Goal: Browse casually

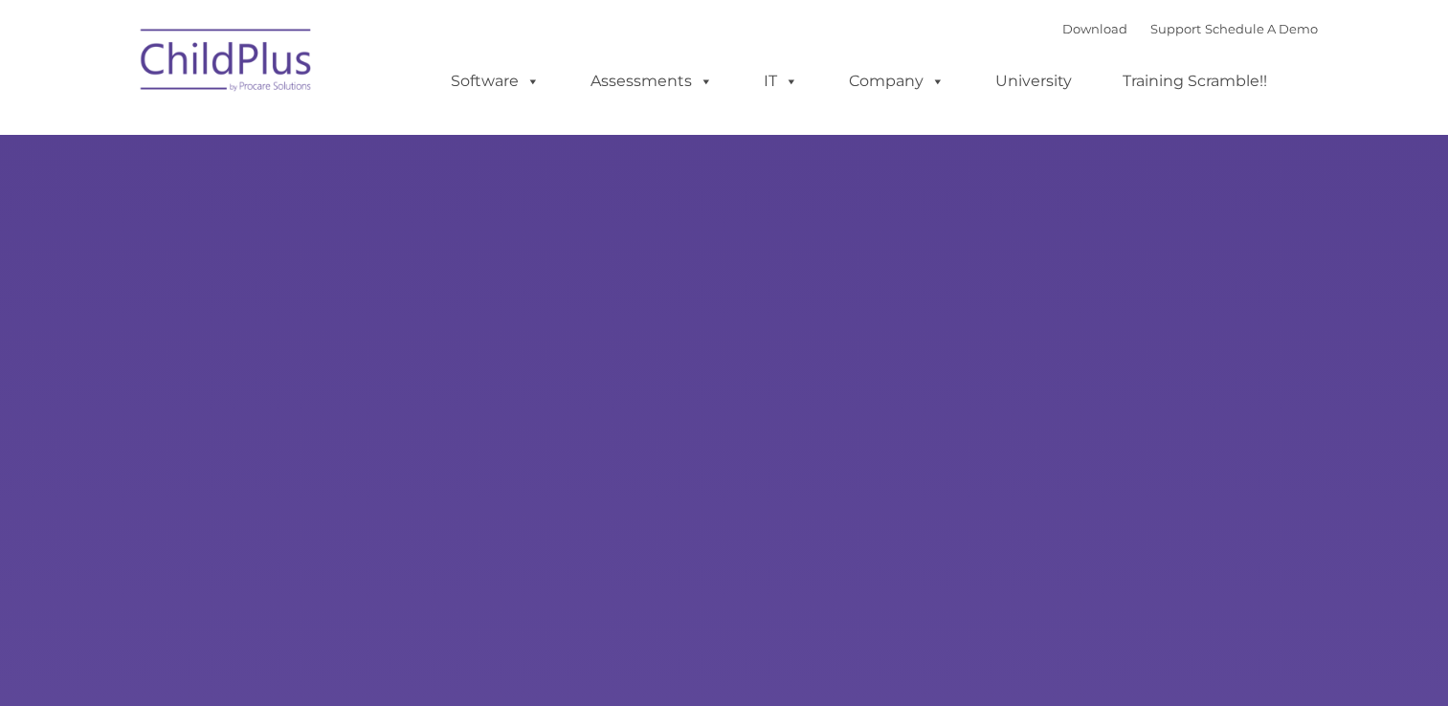
type input ""
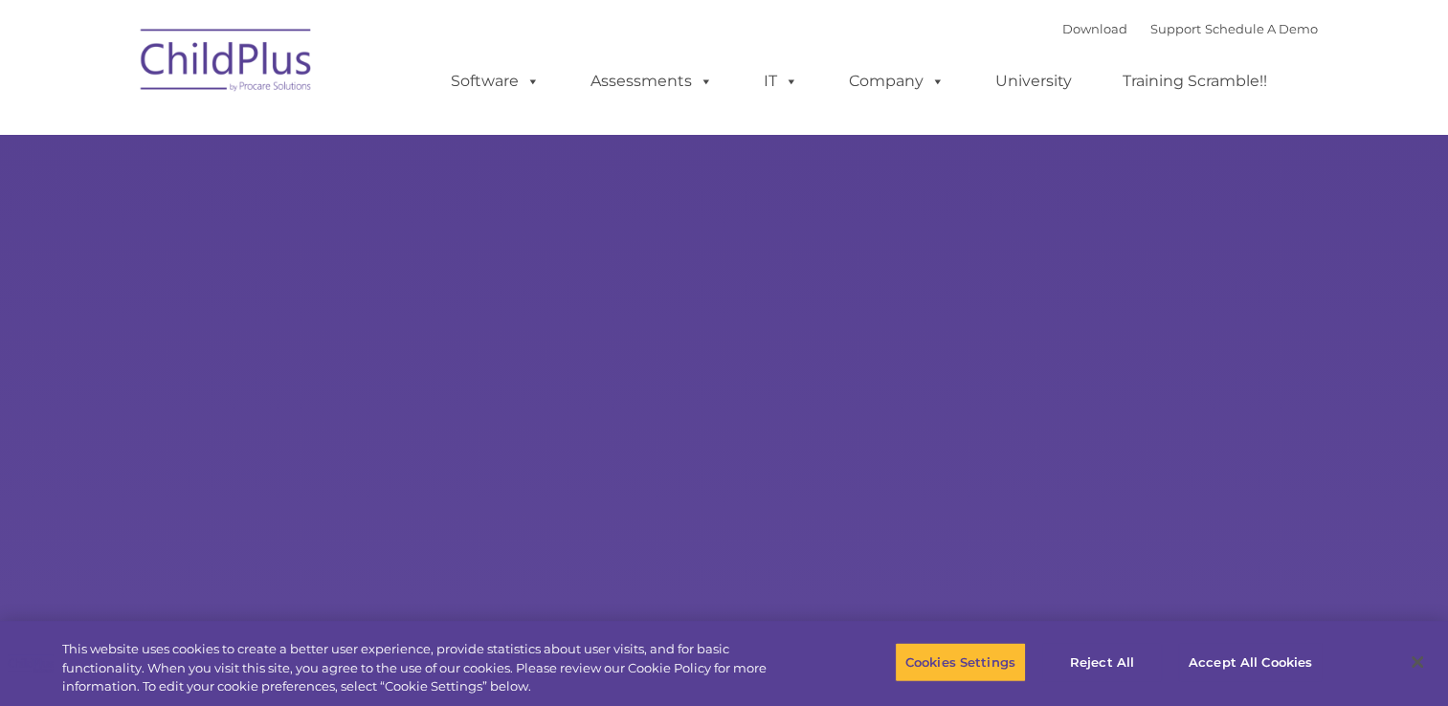
select select "MEDIUM"
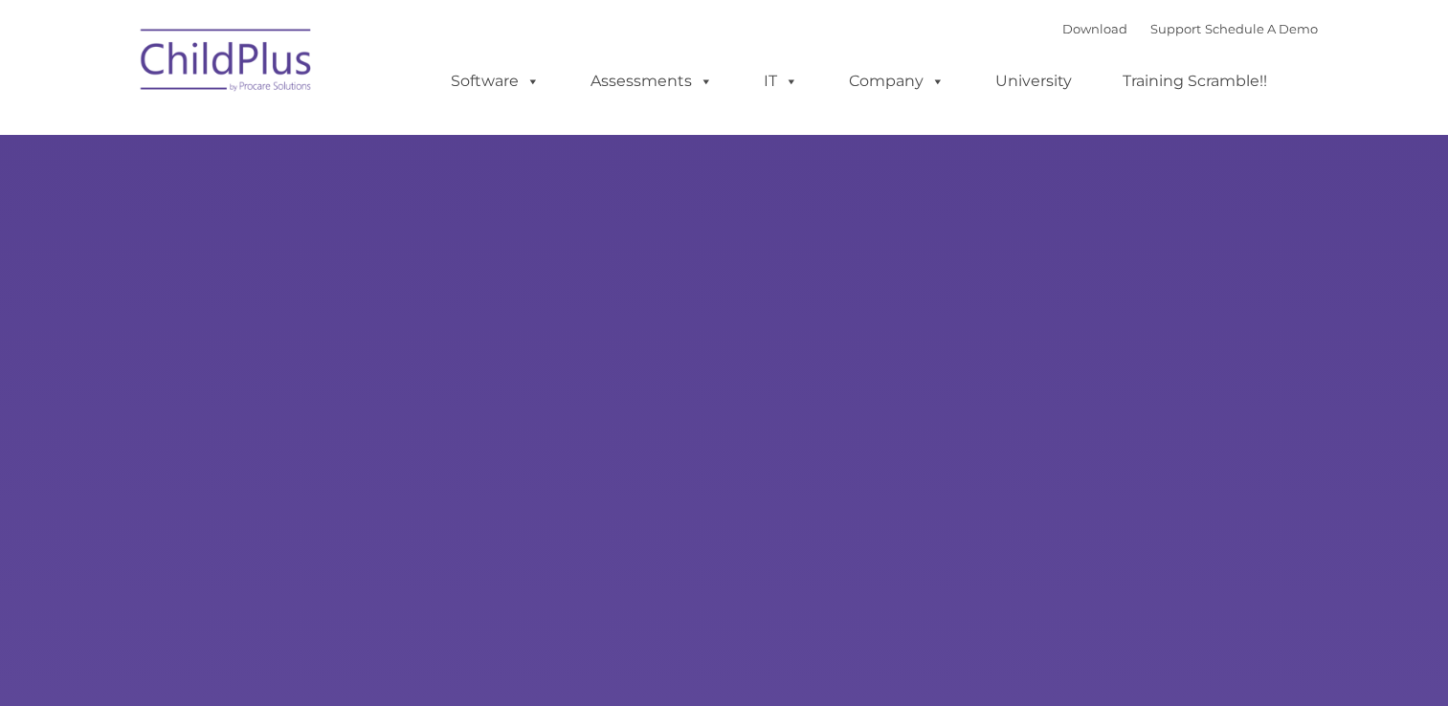
type input ""
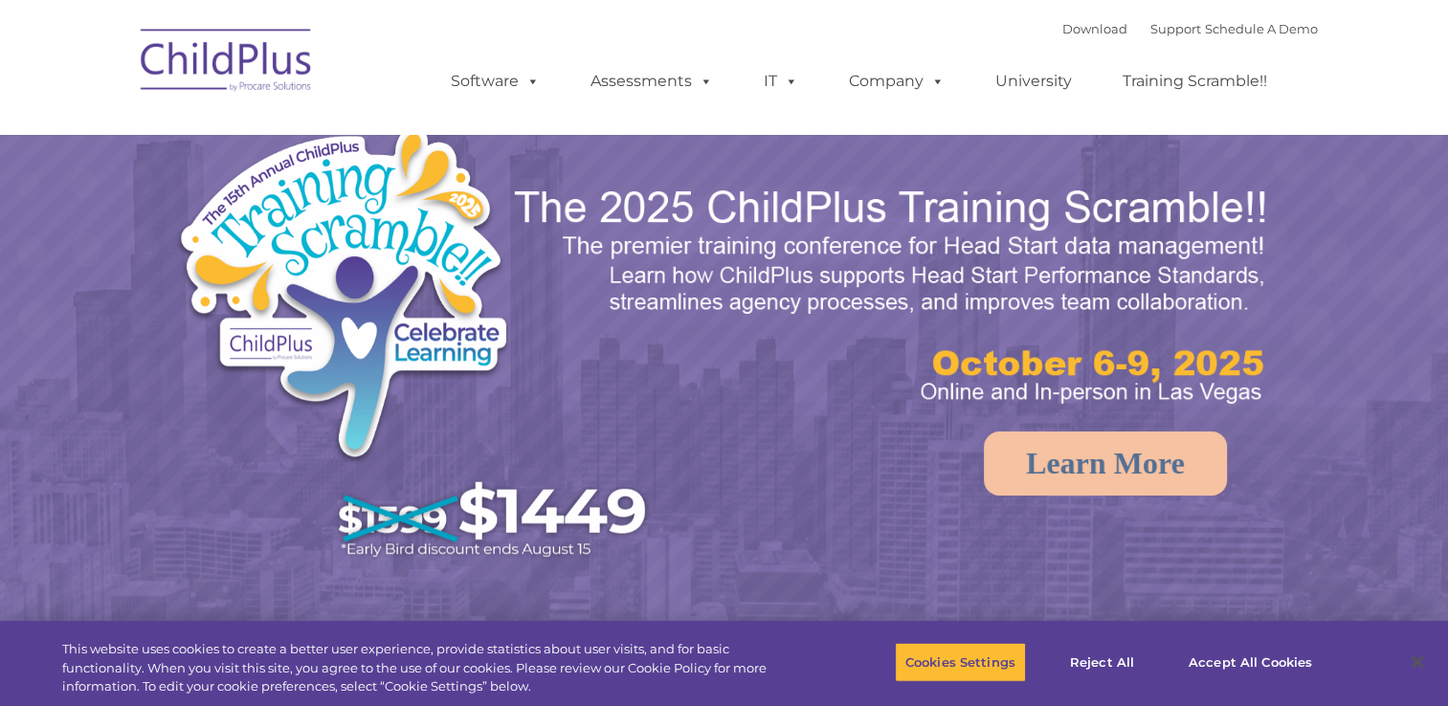
select select "MEDIUM"
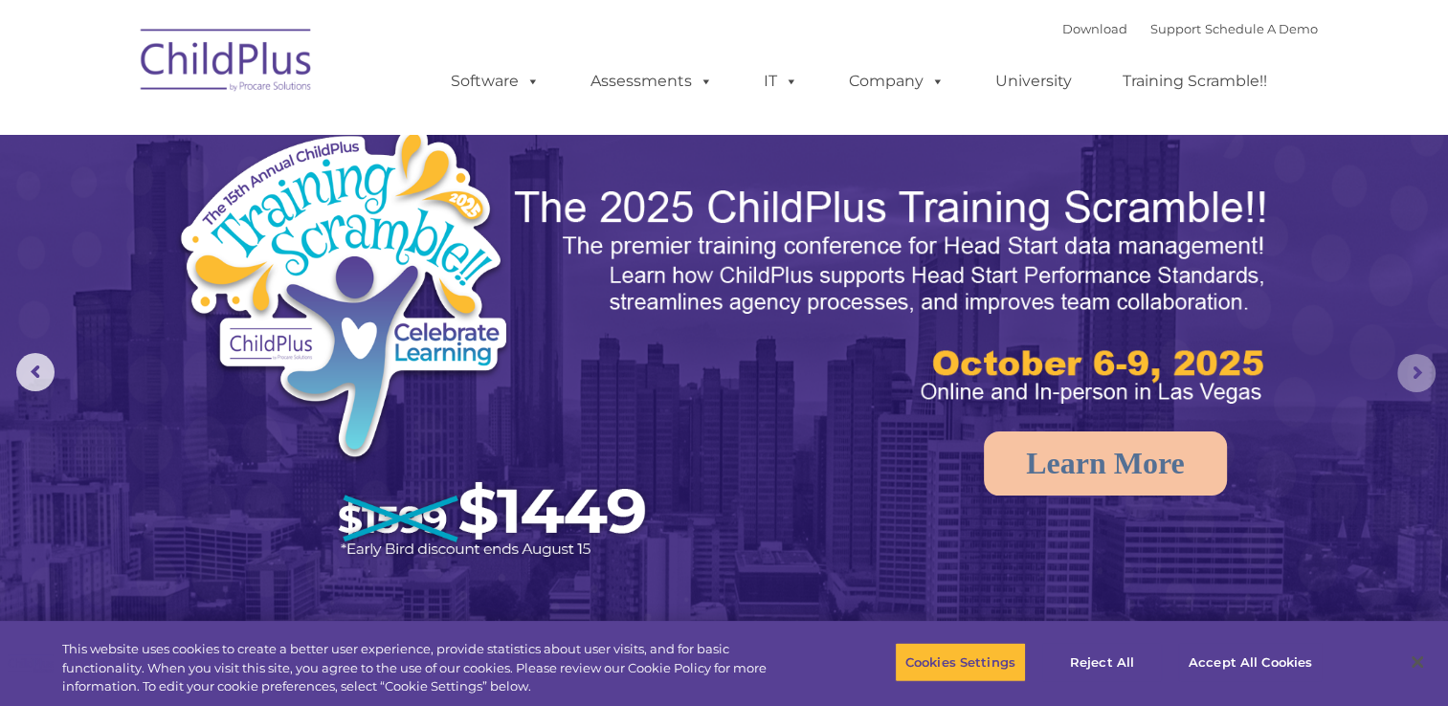
click at [1422, 374] on rs-arrow at bounding box center [1417, 373] width 38 height 38
